Goal: Task Accomplishment & Management: Use online tool/utility

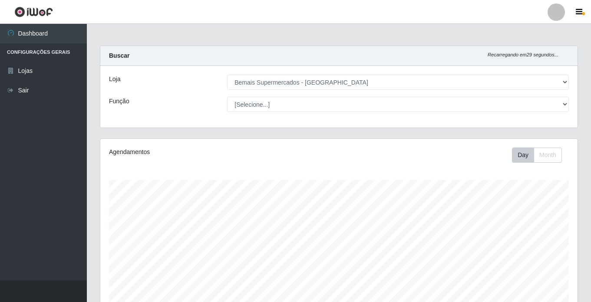
select select "250"
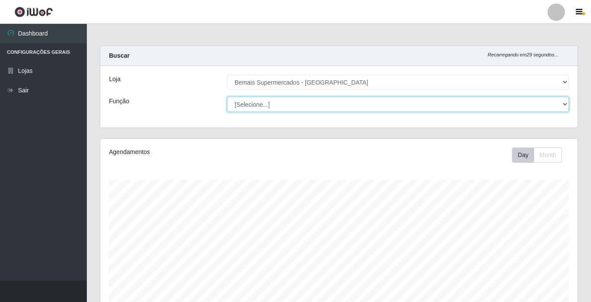
click at [260, 100] on select "[Selecione...] ASG ASG + ASG ++ Auxiliar de Estacionamento Auxiliar de Estacion…" at bounding box center [397, 104] width 341 height 15
click at [227, 97] on select "[Selecione...] ASG ASG + ASG ++ Auxiliar de Estacionamento Auxiliar de Estacion…" at bounding box center [397, 104] width 341 height 15
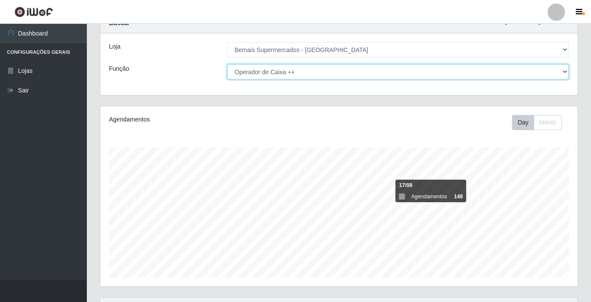
scroll to position [120, 0]
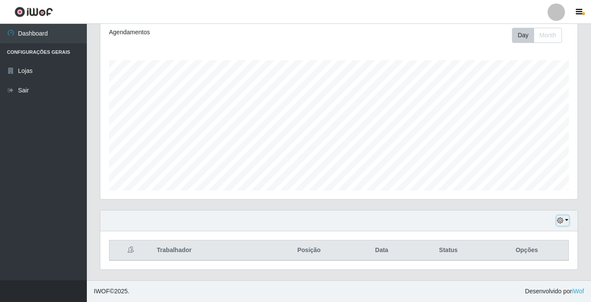
click at [565, 222] on button "button" at bounding box center [562, 221] width 12 height 10
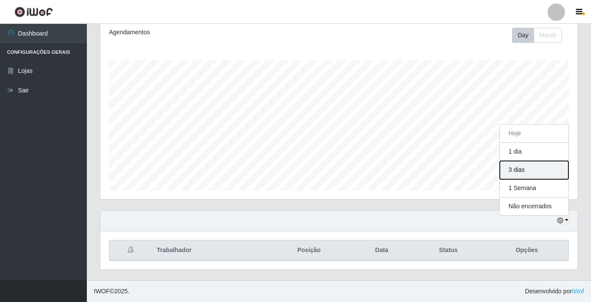
click at [532, 168] on button "3 dias" at bounding box center [533, 170] width 69 height 18
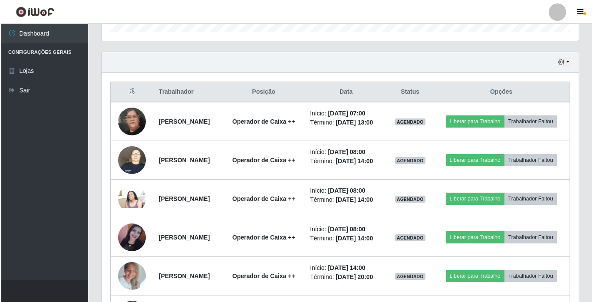
scroll to position [293, 0]
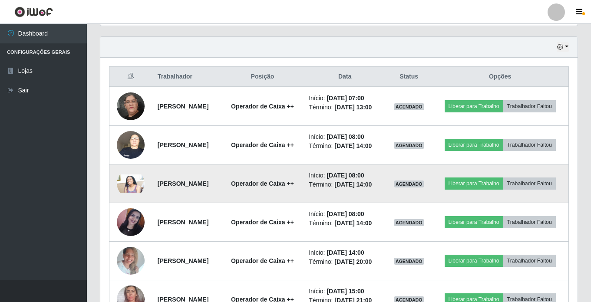
click at [119, 193] on img at bounding box center [131, 183] width 28 height 19
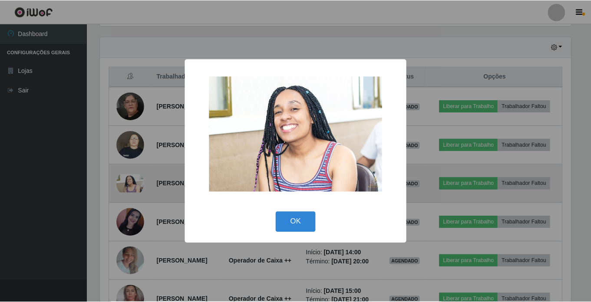
scroll to position [180, 473]
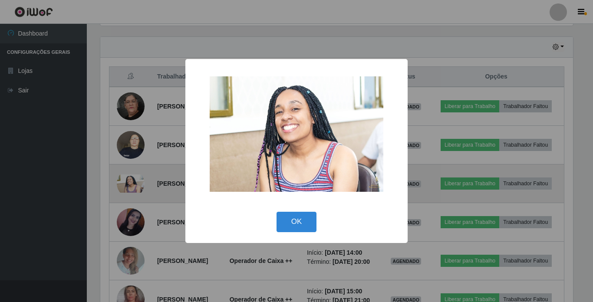
click at [119, 201] on div "× OK Cancel" at bounding box center [296, 151] width 593 height 302
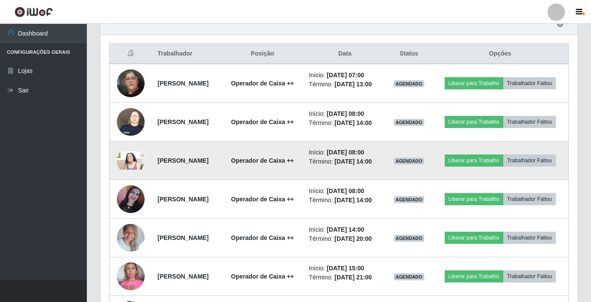
scroll to position [380, 0]
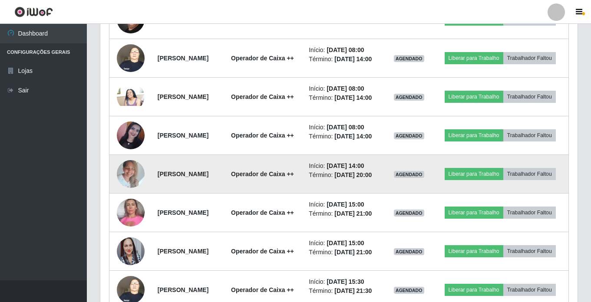
click at [120, 192] on img at bounding box center [131, 173] width 28 height 37
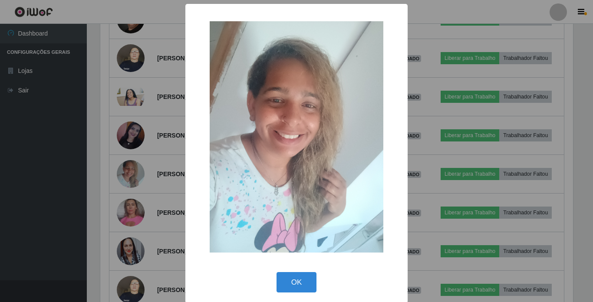
click at [123, 201] on div "× OK Cancel" at bounding box center [296, 151] width 593 height 302
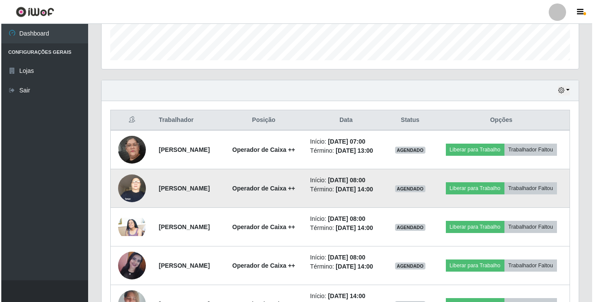
scroll to position [293, 0]
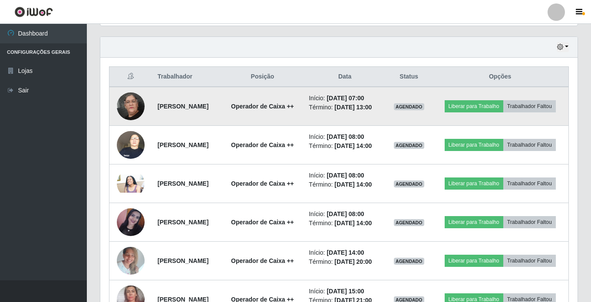
click at [131, 107] on img at bounding box center [131, 106] width 28 height 62
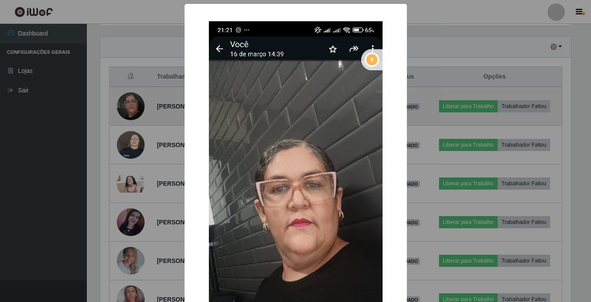
scroll to position [180, 473]
click at [131, 107] on div "× OK Cancel" at bounding box center [296, 151] width 593 height 302
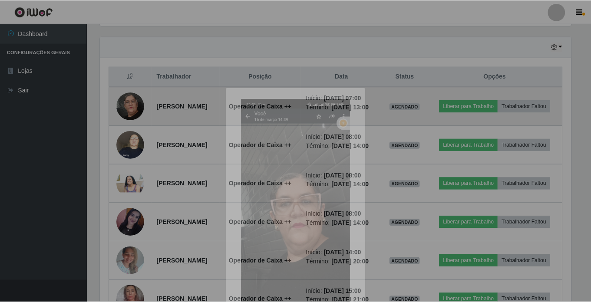
scroll to position [180, 477]
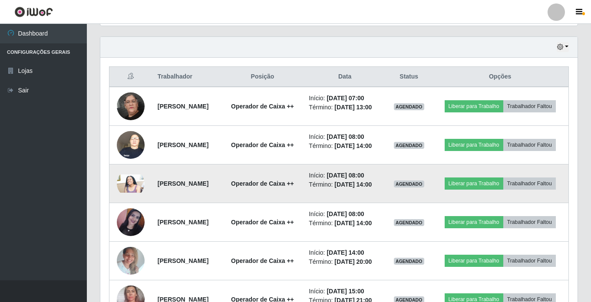
click at [126, 193] on img at bounding box center [131, 183] width 28 height 19
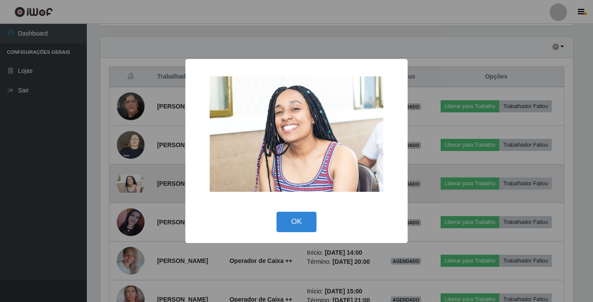
click at [126, 197] on div "× OK Cancel" at bounding box center [296, 151] width 593 height 302
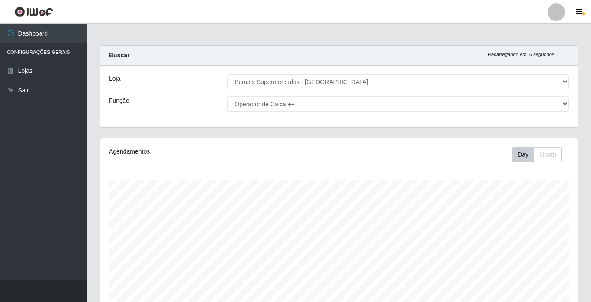
scroll to position [0, 0]
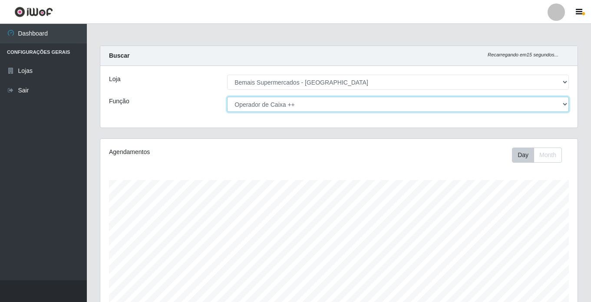
click at [248, 101] on select "[Selecione...] ASG ASG + ASG ++ Auxiliar de Estacionamento Auxiliar de Estacion…" at bounding box center [397, 104] width 341 height 15
select select "[Selecione...]"
click at [227, 97] on select "[Selecione...] ASG ASG + ASG ++ Auxiliar de Estacionamento Auxiliar de Estacion…" at bounding box center [397, 104] width 341 height 15
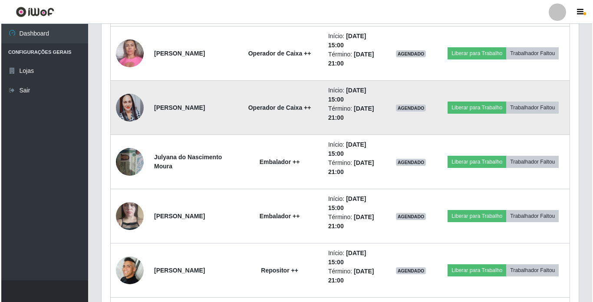
scroll to position [1074, 0]
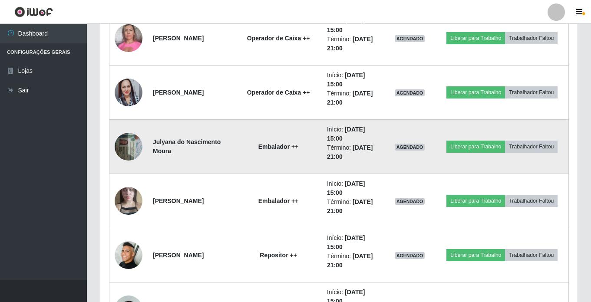
click at [131, 146] on img at bounding box center [129, 146] width 28 height 37
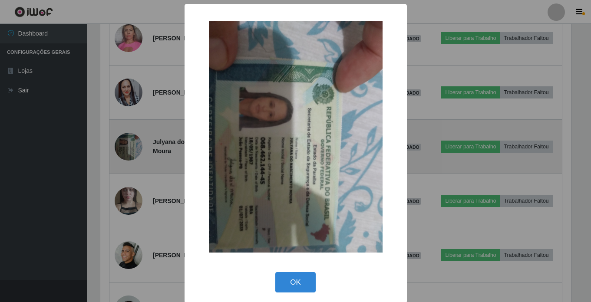
scroll to position [180, 473]
click at [131, 146] on div "× OK Cancel" at bounding box center [296, 151] width 593 height 302
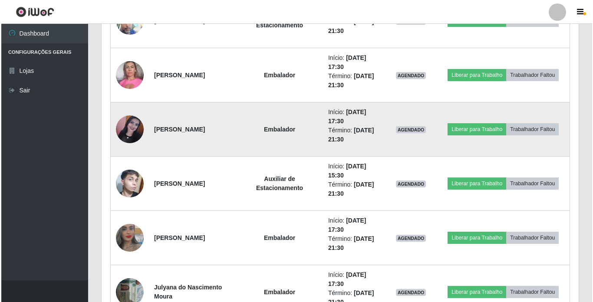
scroll to position [1638, 0]
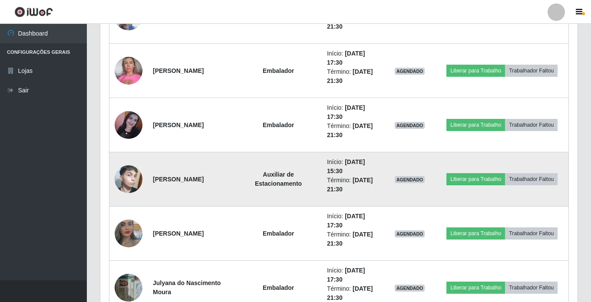
click at [118, 181] on img at bounding box center [129, 179] width 28 height 46
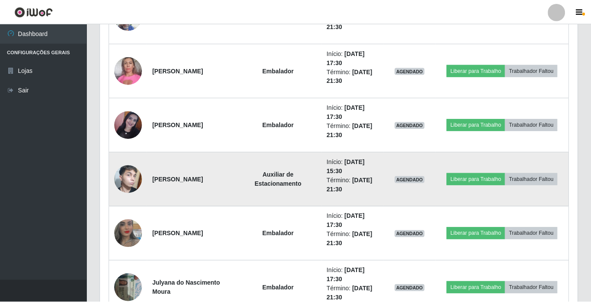
scroll to position [180, 473]
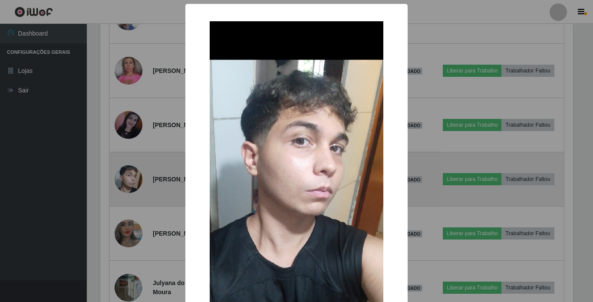
click at [118, 181] on div "× OK Cancel" at bounding box center [296, 151] width 593 height 302
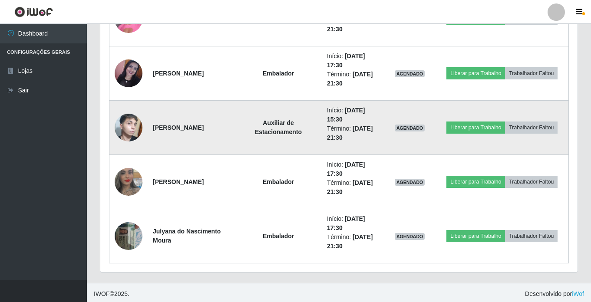
scroll to position [1693, 0]
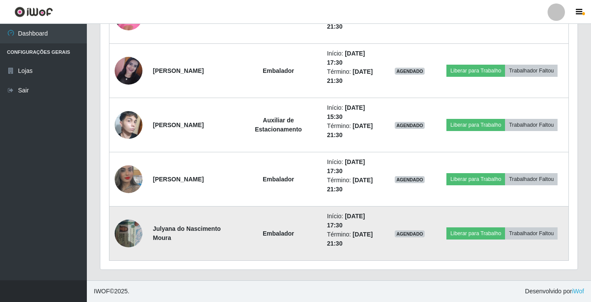
click at [128, 232] on img at bounding box center [129, 233] width 28 height 37
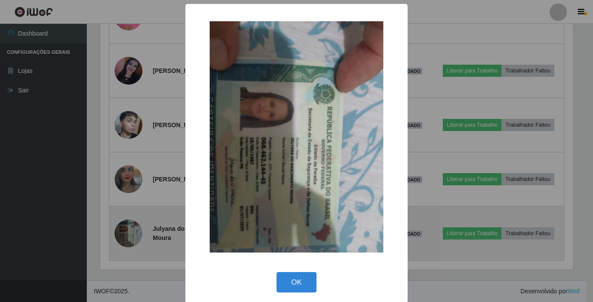
click at [128, 232] on div "× OK Cancel" at bounding box center [296, 151] width 593 height 302
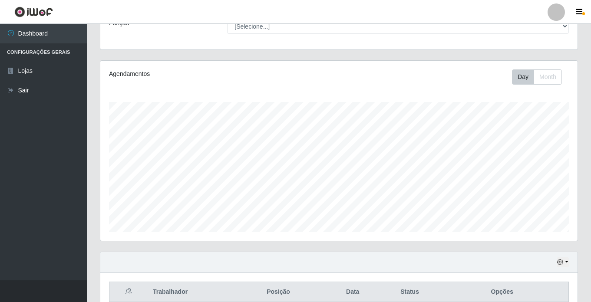
scroll to position [174, 0]
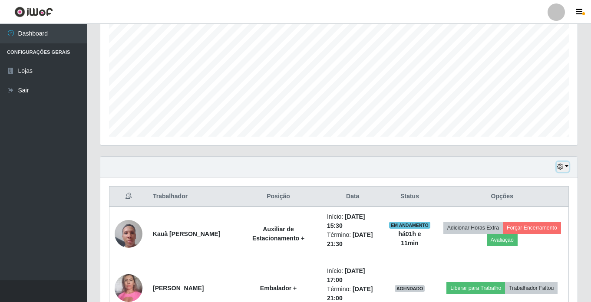
click at [566, 164] on button "button" at bounding box center [562, 167] width 12 height 10
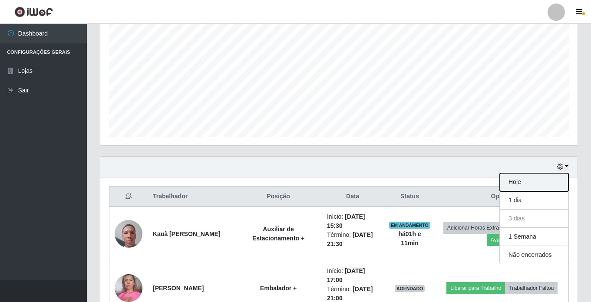
click at [531, 180] on button "Hoje" at bounding box center [533, 182] width 69 height 18
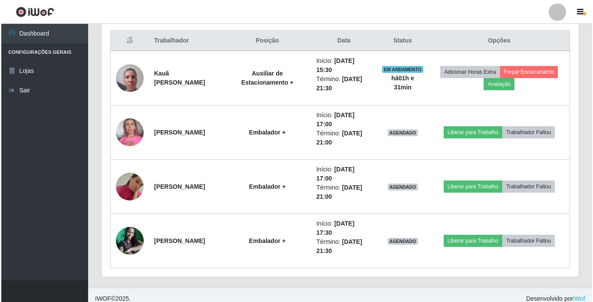
scroll to position [337, 0]
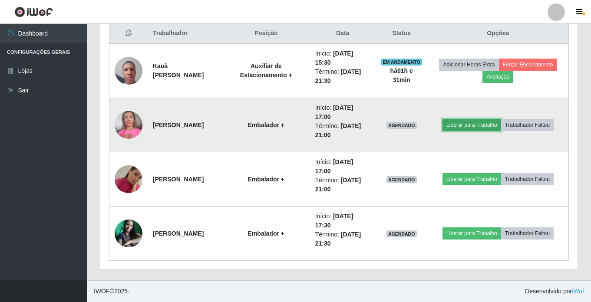
click at [476, 120] on button "Liberar para Trabalho" at bounding box center [471, 125] width 59 height 12
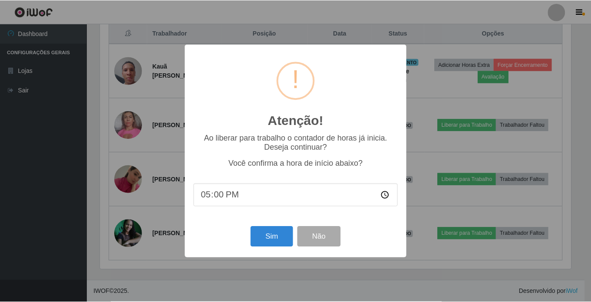
scroll to position [180, 473]
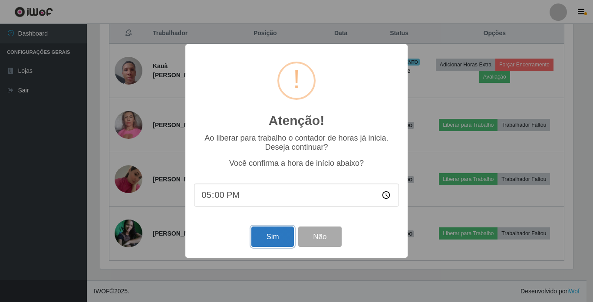
click at [265, 244] on button "Sim" at bounding box center [272, 236] width 42 height 20
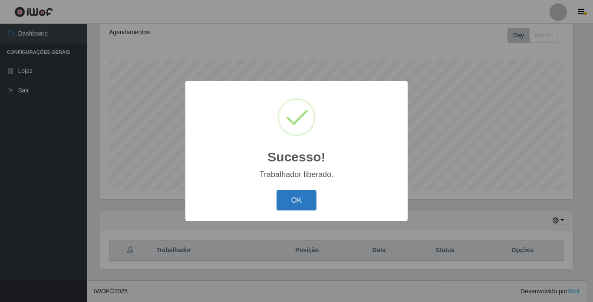
click at [282, 198] on button "OK" at bounding box center [296, 200] width 40 height 20
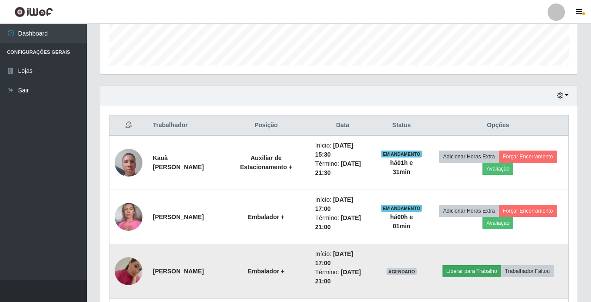
scroll to position [337, 0]
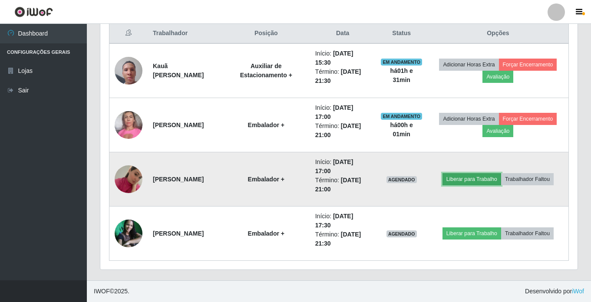
click at [466, 176] on button "Liberar para Trabalho" at bounding box center [471, 179] width 59 height 12
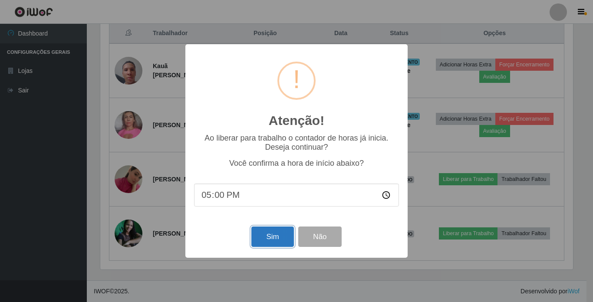
click at [280, 246] on button "Sim" at bounding box center [272, 236] width 42 height 20
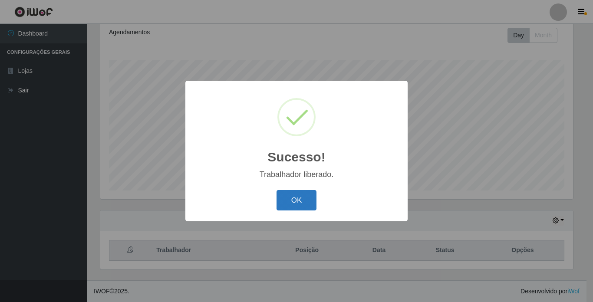
click at [299, 198] on button "OK" at bounding box center [296, 200] width 40 height 20
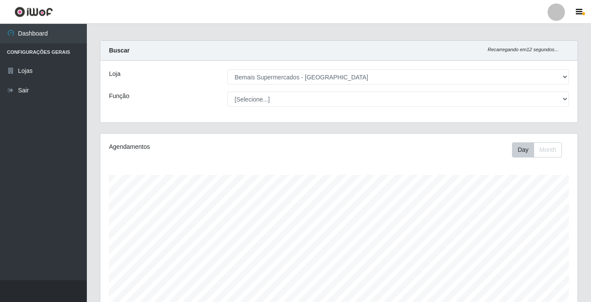
scroll to position [0, 0]
